Goal: Information Seeking & Learning: Check status

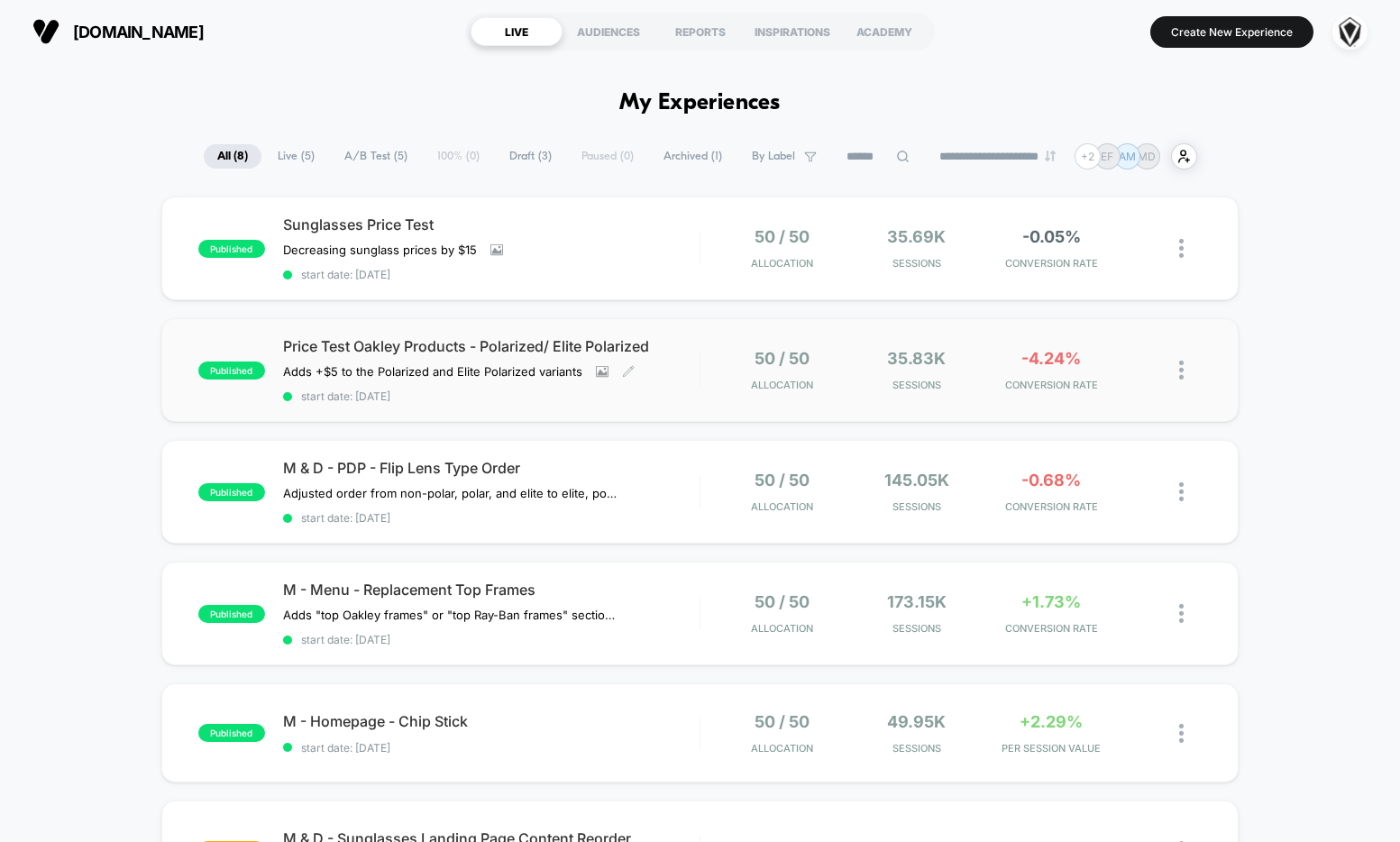
click at [683, 380] on div "Price Test Oakley Products - Polarized/ Elite Polarized Adds +$5 to the Polariz…" at bounding box center [492, 370] width 417 height 66
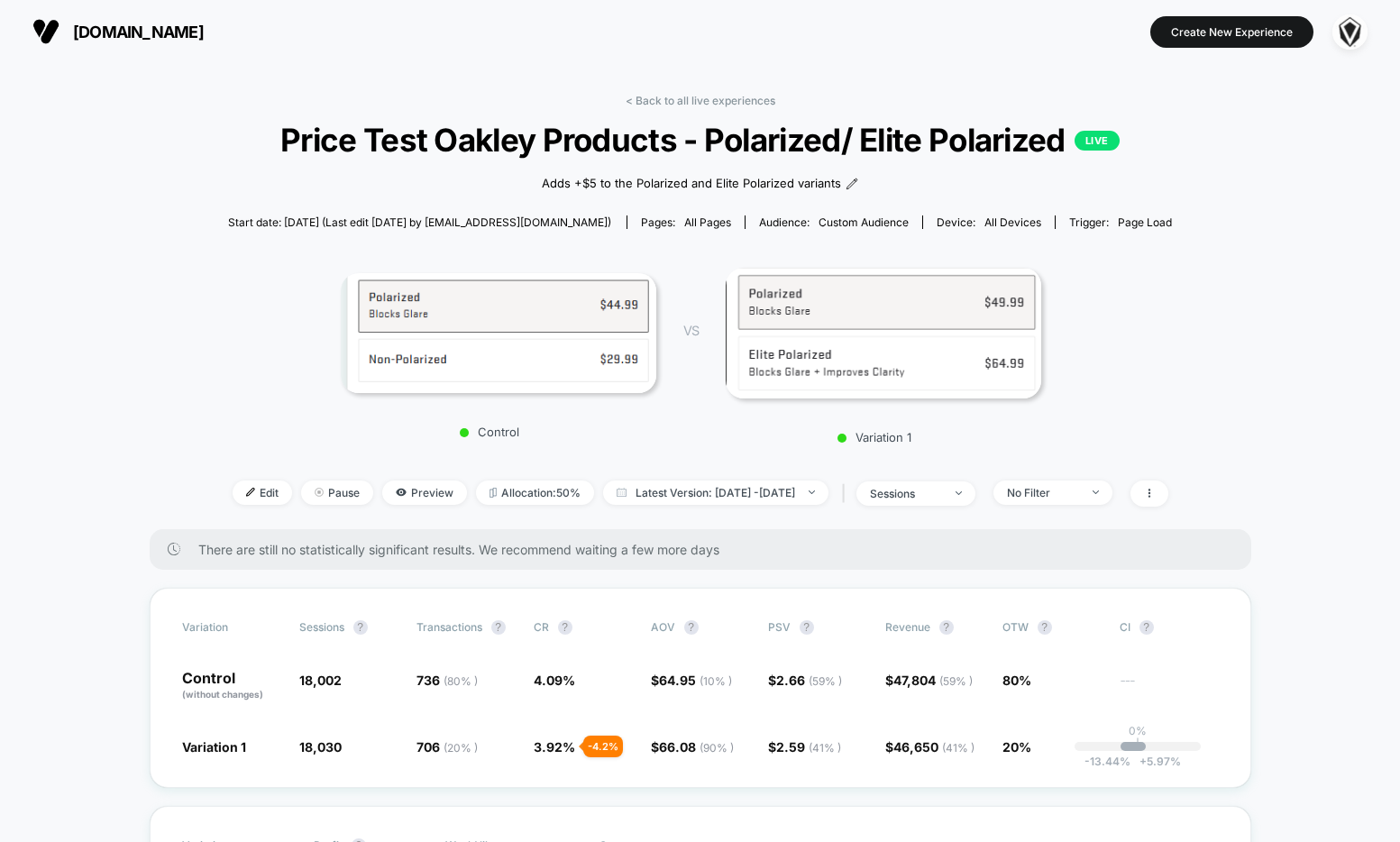
click at [734, 101] on link "< Back to all live experiences" at bounding box center [700, 100] width 150 height 14
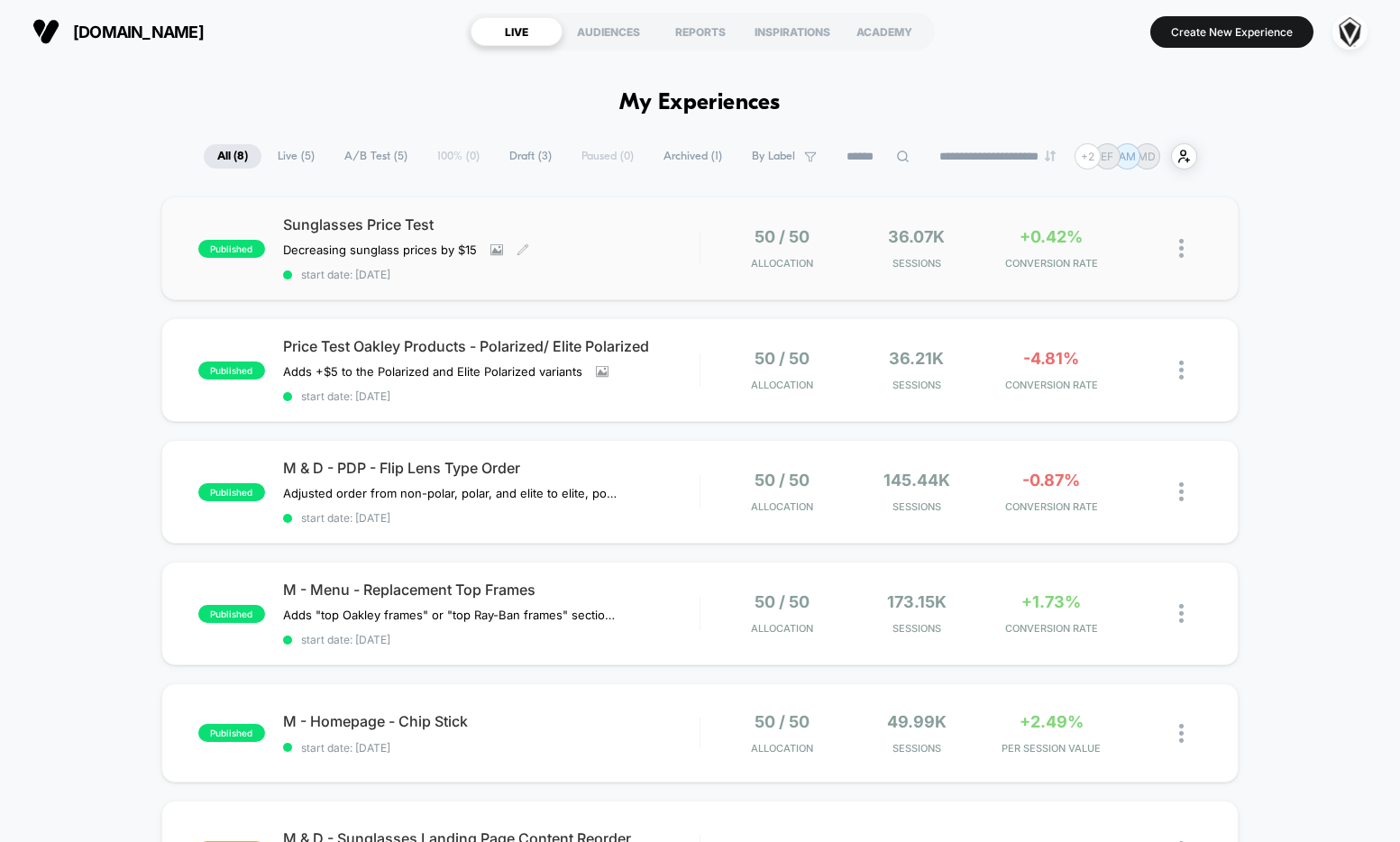
click at [580, 268] on span "start date: [DATE]" at bounding box center [492, 274] width 417 height 14
